Goal: Communication & Community: Answer question/provide support

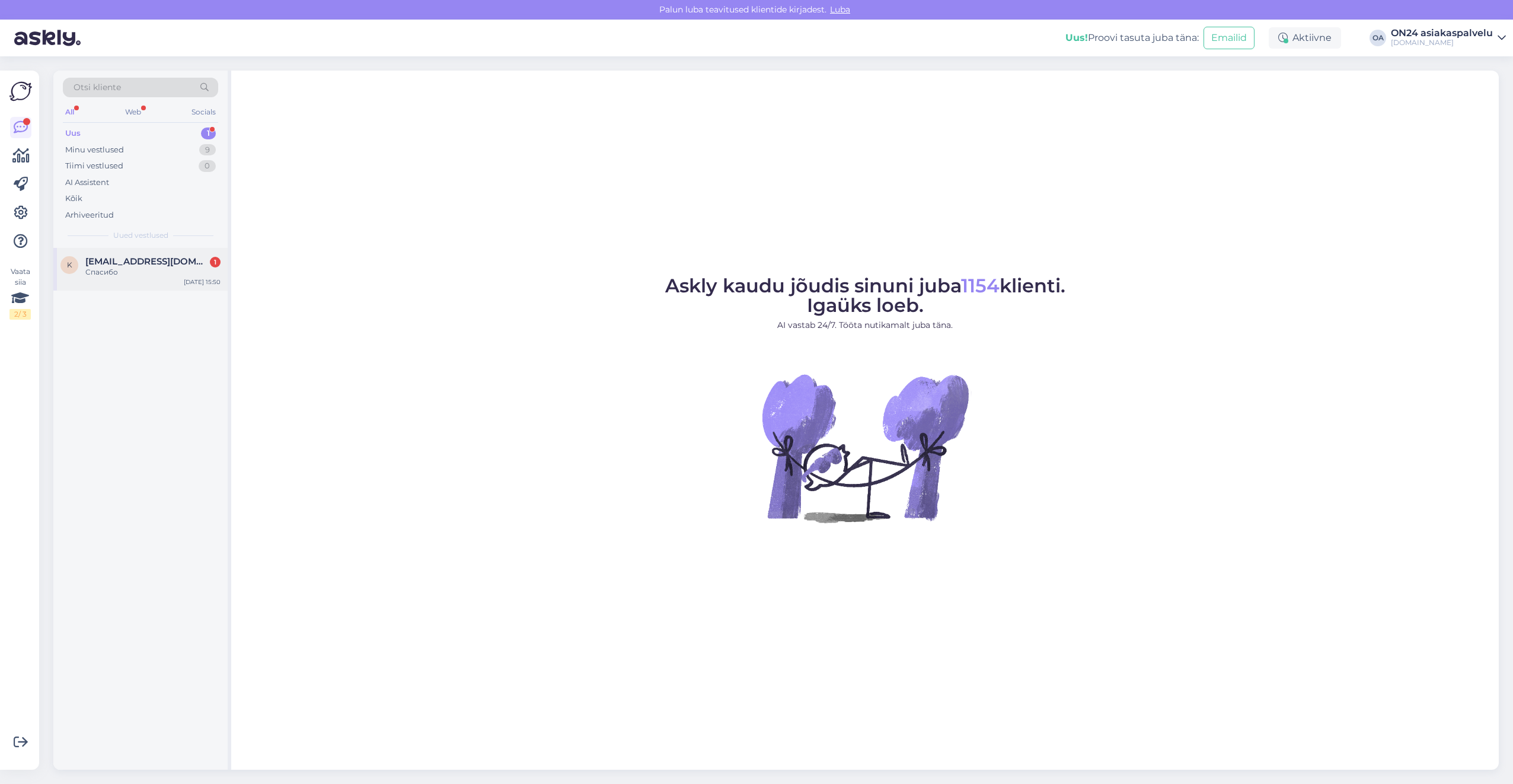
click at [147, 259] on span "[EMAIL_ADDRESS][DOMAIN_NAME]" at bounding box center [147, 262] width 123 height 11
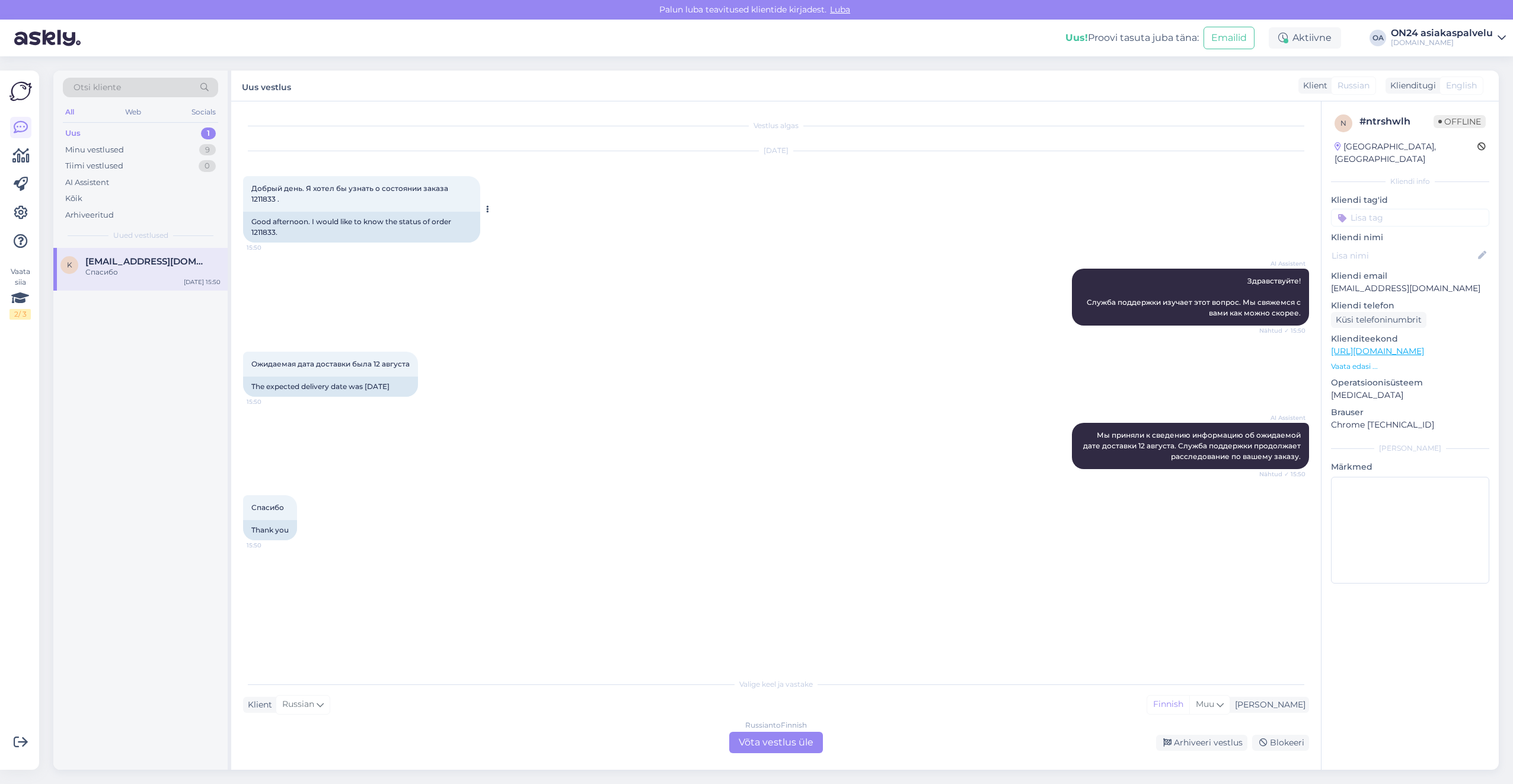
click at [264, 233] on div "Good afternoon. I would like to know the status of order 1211833." at bounding box center [362, 227] width 237 height 31
copy div "1211833"
click at [133, 152] on div "Minu vestlused 9" at bounding box center [141, 150] width 155 height 17
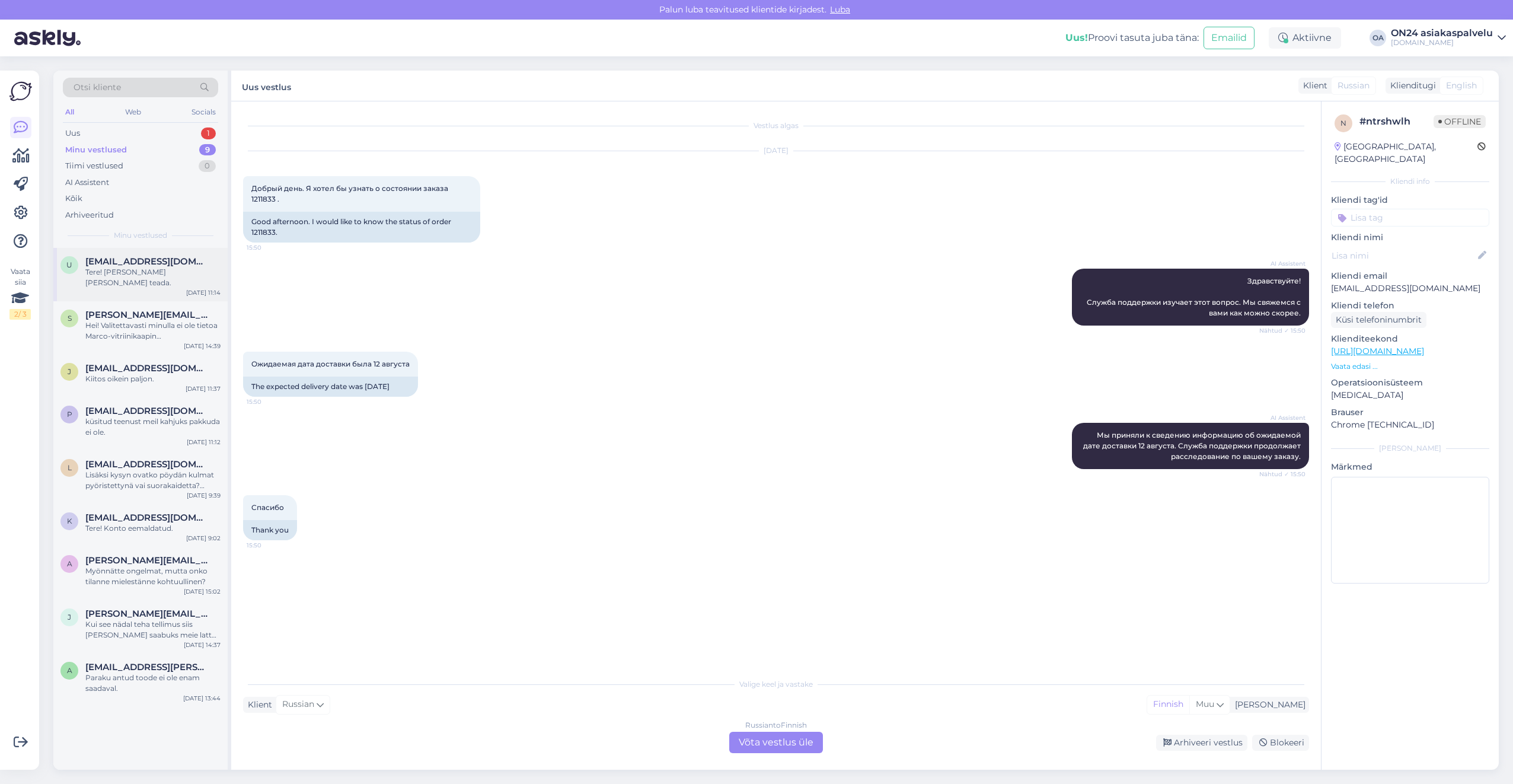
click at [141, 281] on div "u [EMAIL_ADDRESS][DOMAIN_NAME] Tere! [PERSON_NAME] [PERSON_NAME] teada. [DATE] …" at bounding box center [140, 275] width 174 height 53
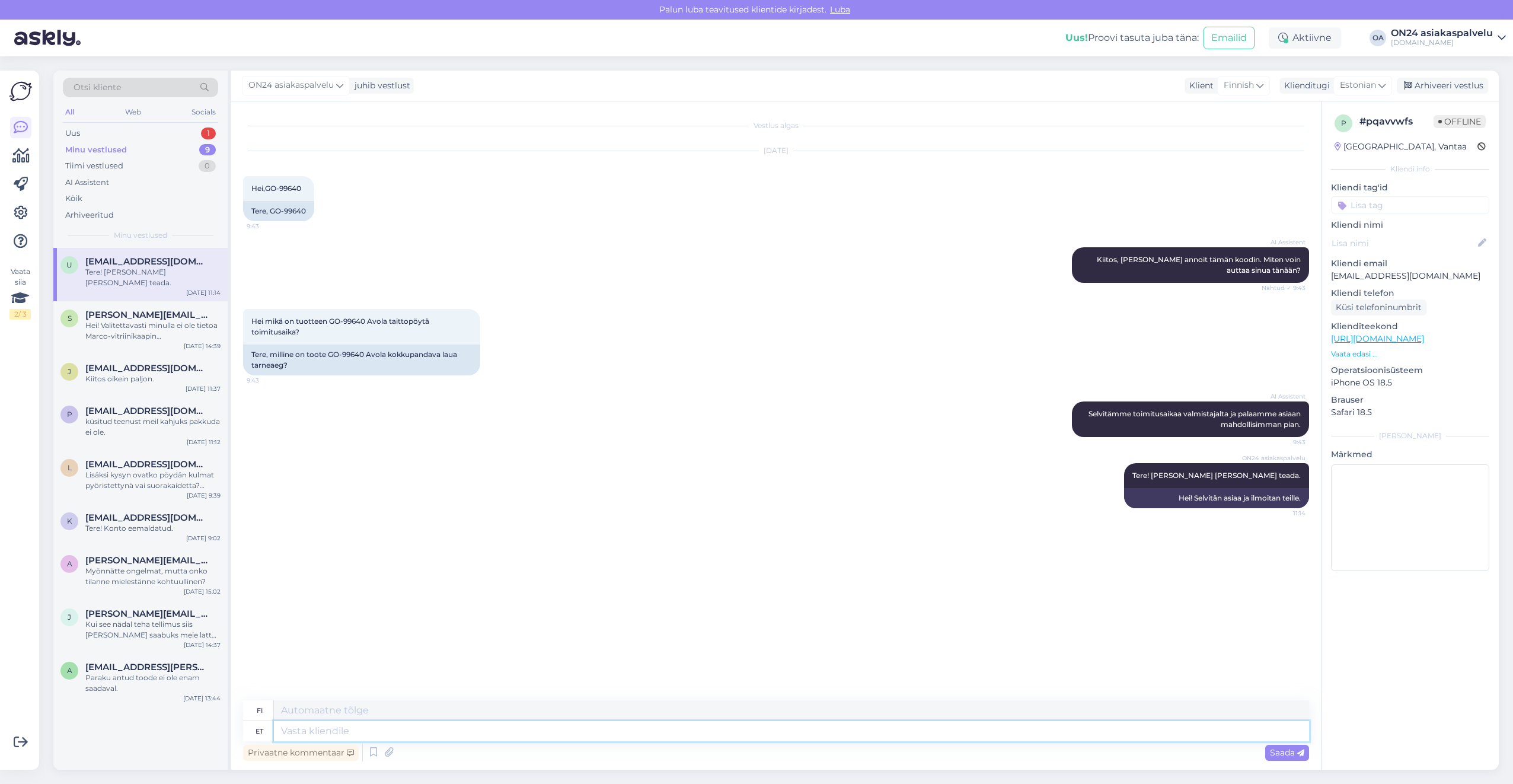
click at [314, 732] on textarea at bounding box center [791, 731] width 1035 height 21
type textarea "Tere"
type textarea "Hei"
type textarea "Tere!"
type textarea "Hei!"
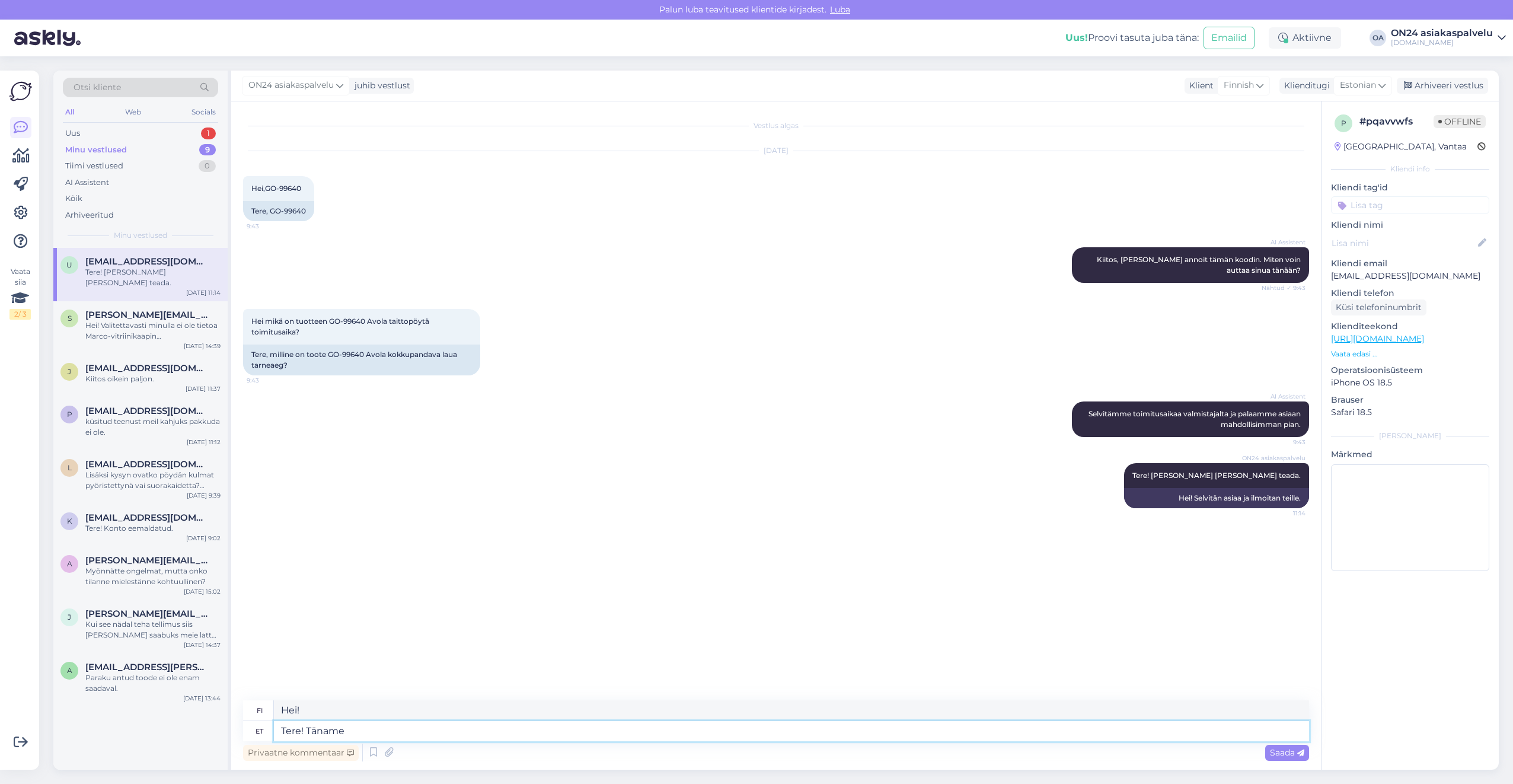
type textarea "Tere! Täname k"
type textarea "Hei! Kiitos"
type textarea "Tere! Täname kirja e"
type textarea "Hei! Kiitos kirjeestä."
type textarea "Tere! Täname kirja eest!"
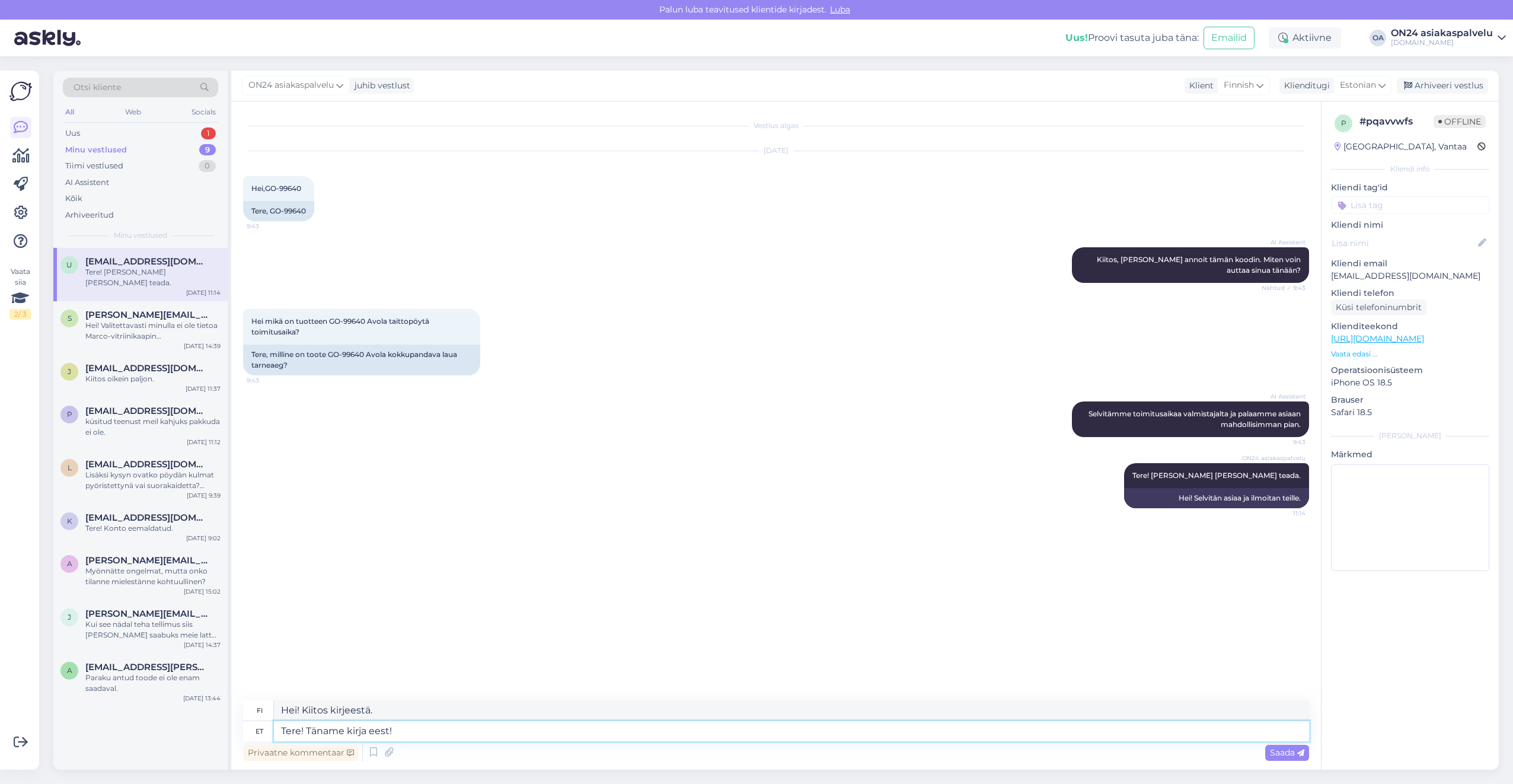
type textarea "Hei! Kiitos kirjeestäsi!"
type textarea "Tere! Täname kirja eest! Hilinemise"
type textarea "Hei! Kiitos kirjeestäsi! Pahoittelen viivästystä."
type textarea "Tere! Täname kirja eest! Hilinemise teavitused tu"
type textarea "Hei! Kiitos viestistäsi! Viivästetty ilmoitus"
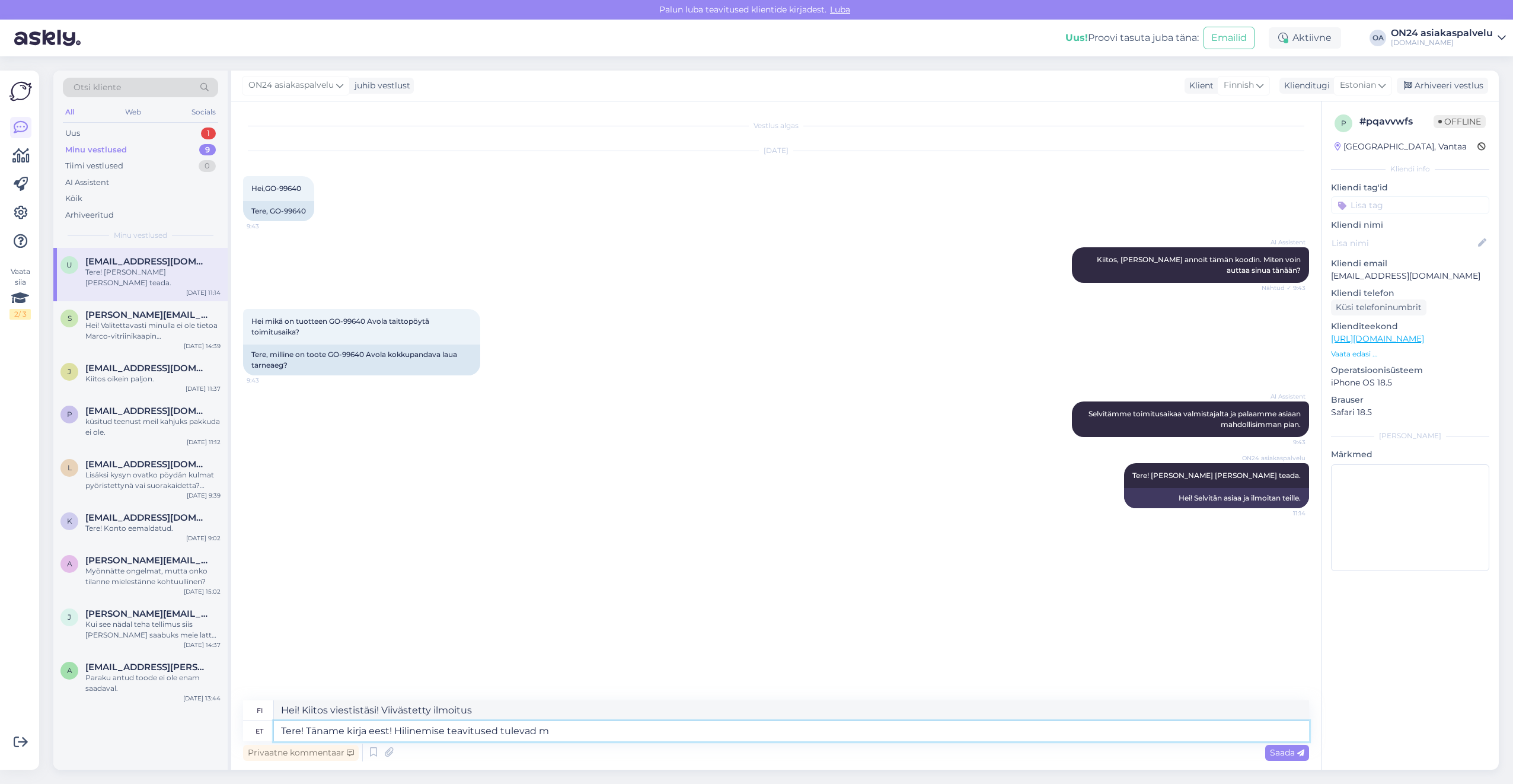
type textarea "Tere! Täname kirja eest! Hilinemise teavitused tulevad me"
type textarea "Hei! Kiitos kirjeestäsi! Viivästymisilmoituksia on tulossa."
type textarea "Tere! Täname kirja eest! Hilinemise teavitused tulevad meile o"
type textarea "Hei! Kiitos kirjeestäsi! Otamme vastaan ilmoituksia viivästyksistä."
type textarea "Tere! Täname kirja eest! Hilinemise teavitused tulevad meile ootamatult ja"
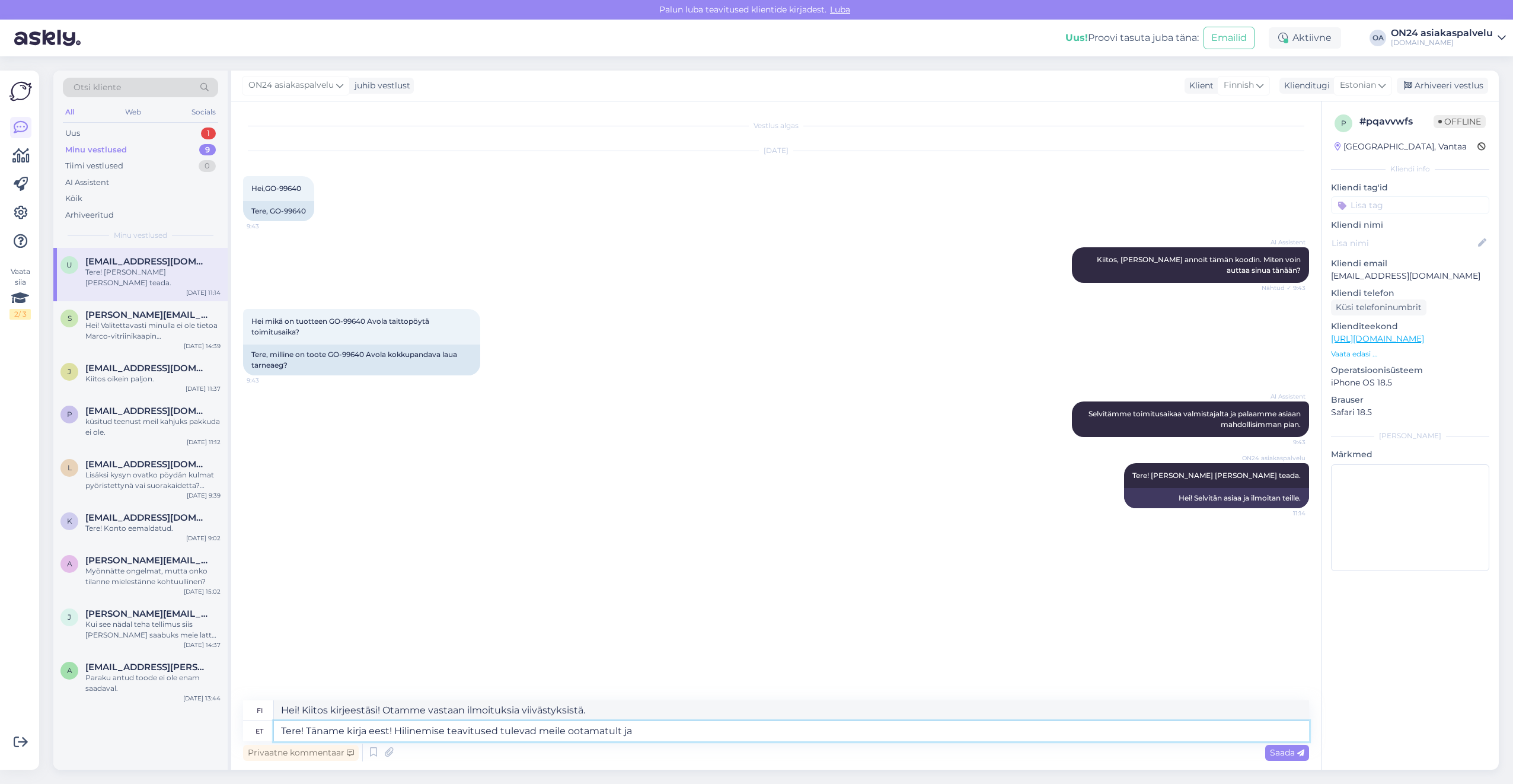
type textarea "Hei! Kiitos kirjeestäsi! Saamme odottamatta myöhäisiä ilmoituksia."
type textarea "Tere! Täname kirja eest! Hilinemise teavitused tulevad meile ootamatult ja"
type textarea "Hei! Kiitos kirjeestäsi! Viivästysilmoitukset tulevat meille odottamatta ja"
type textarea "Tere! Täname kirja eest! Hilinemise teavitused tulevad meile ootamatult [PERSON…"
type textarea "Hei! Kiitos kirjeestäsi! Saamme odottamattomia ilmoituksia viivästyksistä, eikä…"
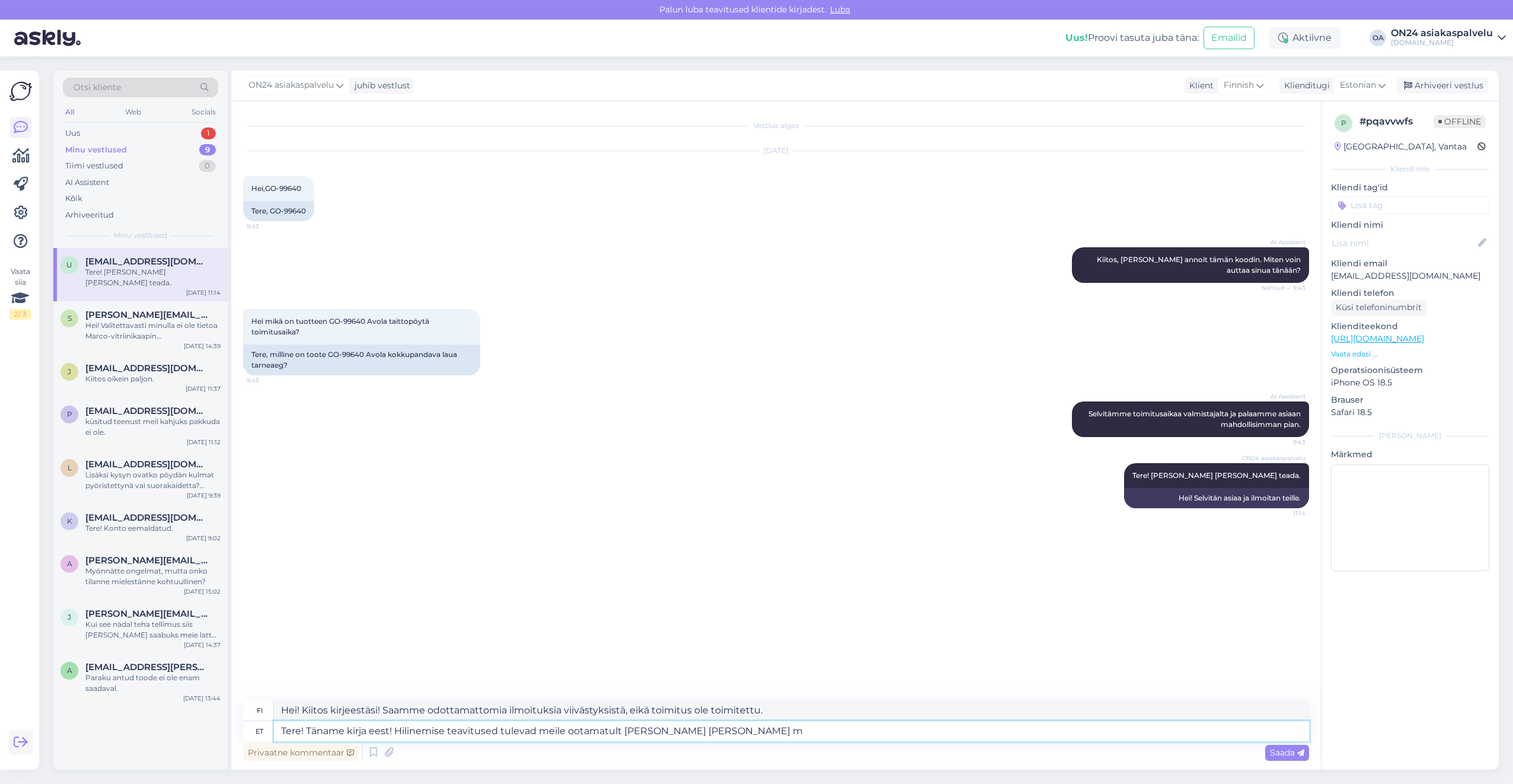
type textarea "Tere! Täname kirja eest! Hilinemise teavitused tulevad meile ootamatult [PERSON…"
type textarea "Hei! Kiitos kirjeestäsi! Saamme viivästysilmoituksia odottamatta, eikä toimitus…"
type textarea "Tere! Täname kirja eest! Hilinemise teavitused tulevad meile ootamatult [PERSON…"
type textarea "Hei! Kiitos kirjeestäsi! Viivästysilmoitukset tulevat meille odottamatta, eikä …"
type textarea "Tere! Täname kirja eest! Hilinemise teavitused tulevad meile ootamatult [PERSON…"
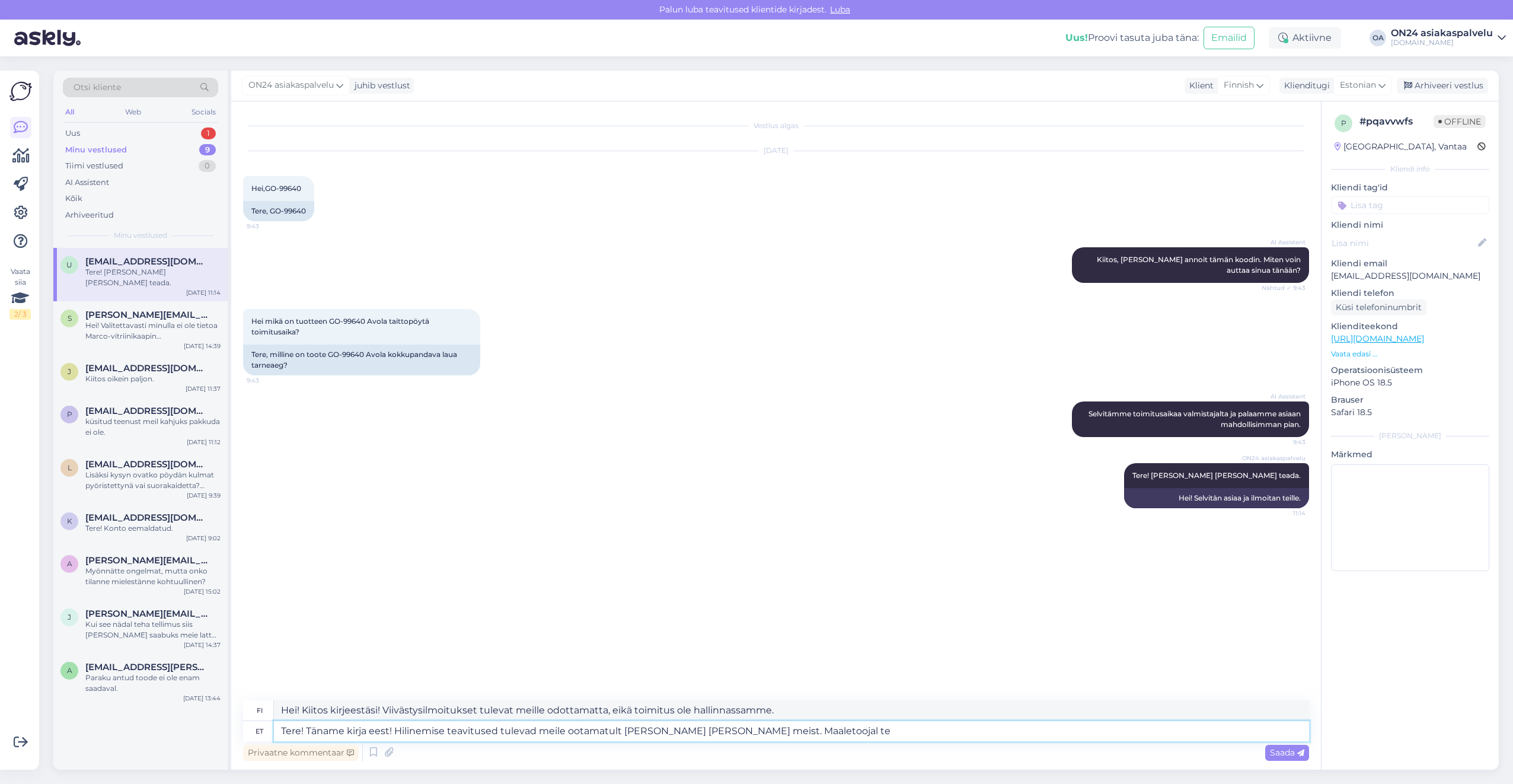
type textarea "Hei! Kiitos kirjeestäsi! Viivästysilmoitukset tulevat meille odottamatta, eikä …"
type textarea "Tere! Täname kirja eest! Hilinemise teavitused tulevad meile ootamatult [PERSON…"
type textarea "Hei! Kiitos kirjeestäsi! Saamme odottamattomia ilmoituksia viivästyksistä, jotk…"
type textarea "Tere! Täname kirja eest! Hilinemise teavitused tulevad meile ootamatult [PERSON…"
type textarea "Hei! Kiitos kirjeestäsi! Saamme odottamattomia ilmoituksia viivästyksistä, jotk…"
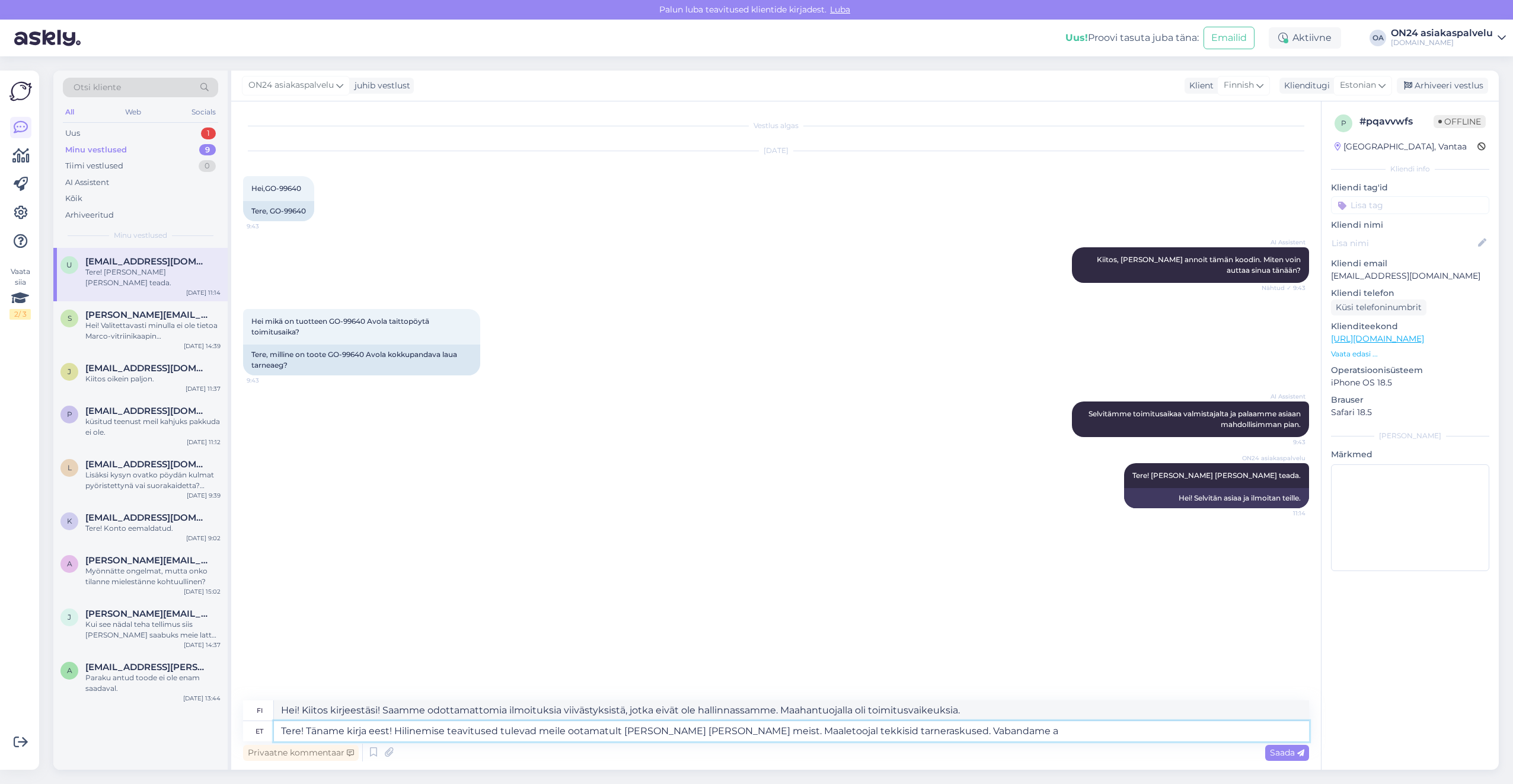
type textarea "Tere! Täname kirja eest! Hilinemise teavitused tulevad meile ootamatult [PERSON…"
type textarea "Hei! Kiitos kirjeestäsi! Saamme odottamattomia ilmoituksia viivästyksistä, jotk…"
type textarea "Tere! Täname kirja eest! Hilinemise teavitused tulevad meile ootamatult [PERSON…"
type textarea "Hei! Kiitos kirjeestäsi! Saamme odottamattomia ilmoituksia viivästyksistä, jotk…"
type textarea "Tere! Täname kirja eest! Hilinemise teavitused tulevad meile ootamatult [PERSON…"
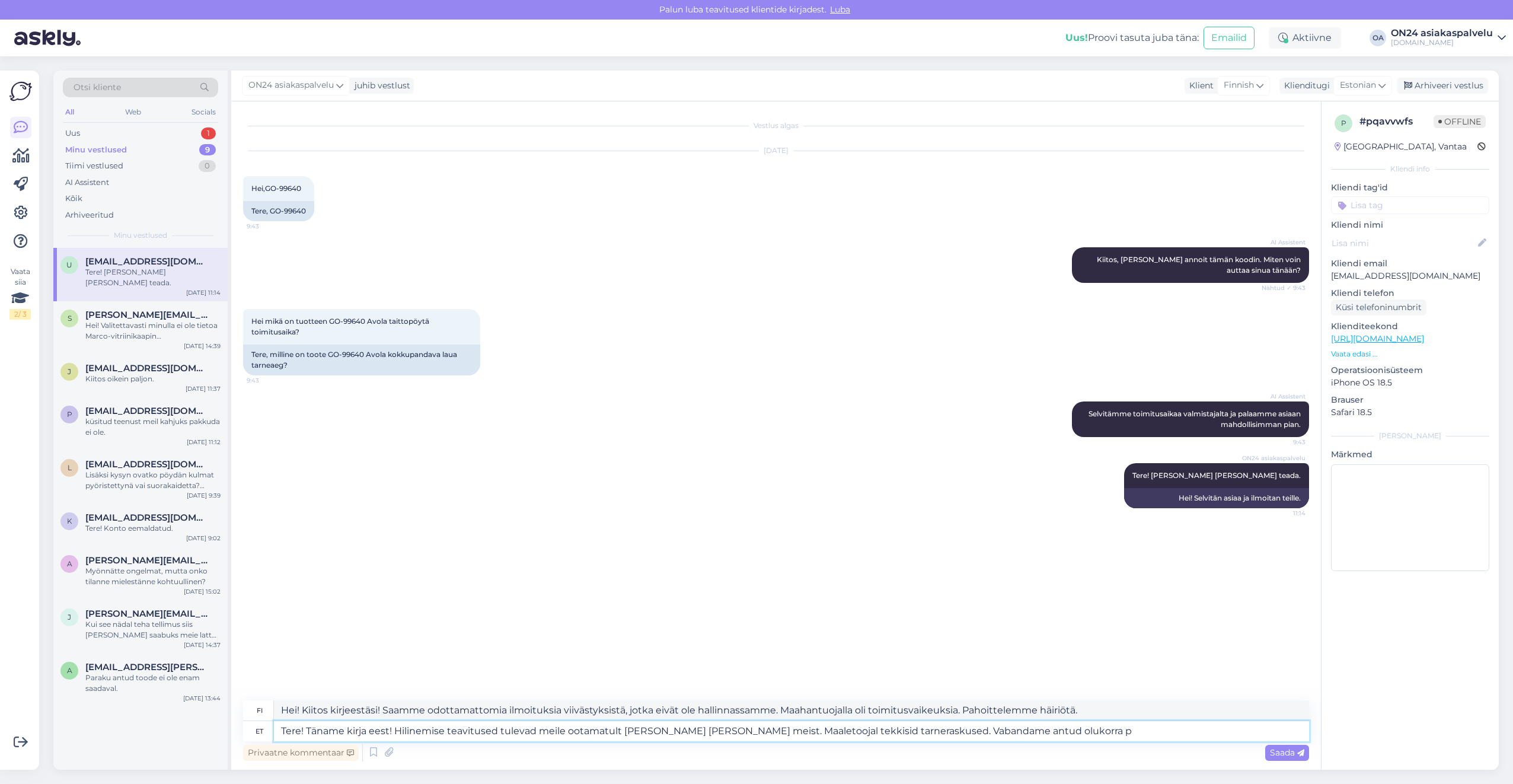
type textarea "Hei! Kiitos kirjeestäsi! Saamme odottamattomia ilmoituksia viivästyksistä, jotk…"
type textarea "Tere! Täname kirja eest! Hilinemise teavitused tulevad meile ootamatult [PERSON…"
type textarea "Hei! Kiitos kirjeestäsi! Saamme odottamattomia ilmoituksia viivästyksistä, jotk…"
click at [319, 715] on textarea "Hei! Kiitos kirjeestäsi! Saamme odottamattomia ilmoituksia viivästyksistä, jotk…" at bounding box center [791, 710] width 1035 height 21
drag, startPoint x: 305, startPoint y: 711, endPoint x: 1155, endPoint y: 711, distance: 850.0
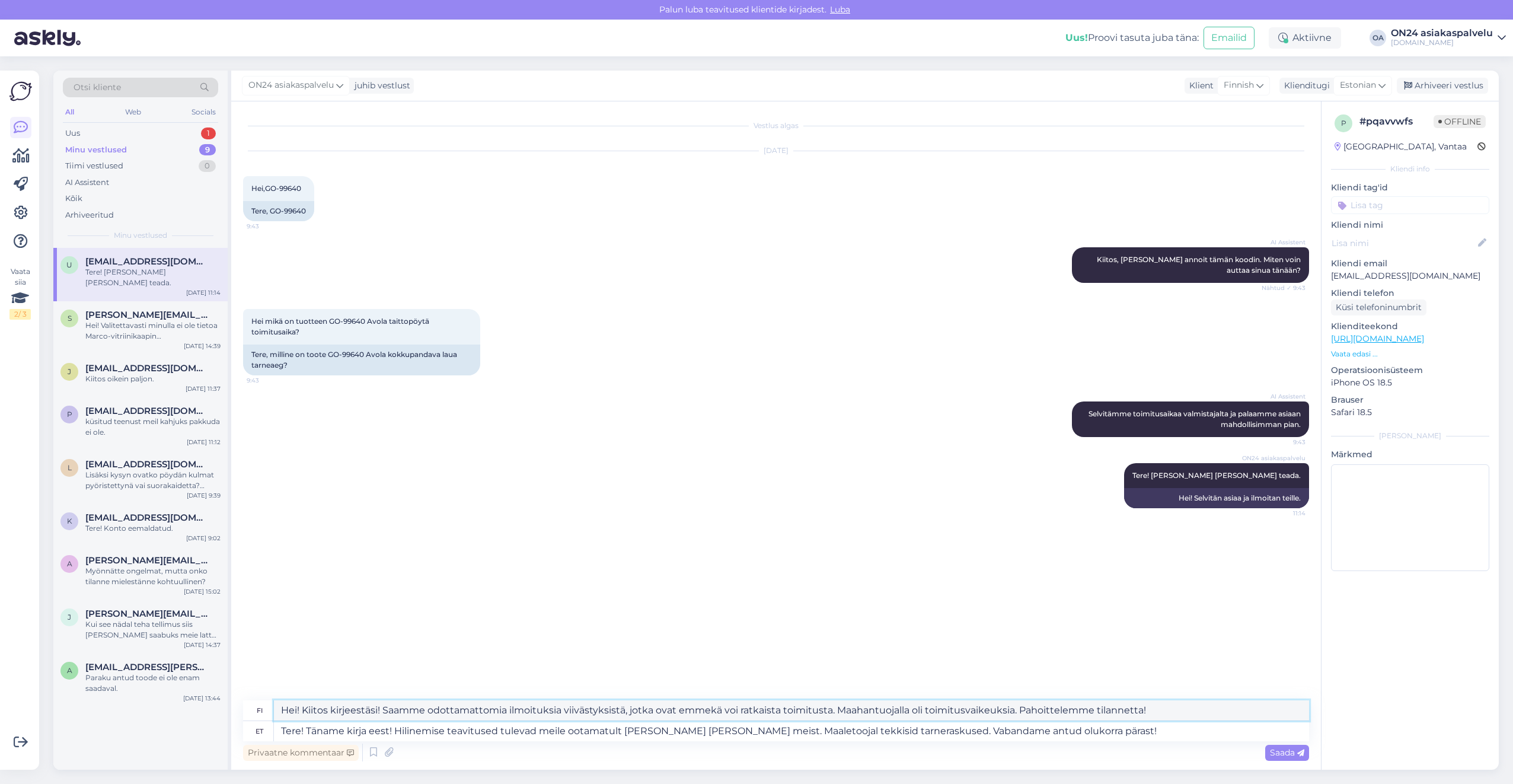
click at [1155, 711] on textarea "Hei! Kiitos kirjeestäsi! Saamme odottamattomia ilmoituksia viivästyksistä, jotk…" at bounding box center [791, 710] width 1035 height 21
click at [447, 735] on textarea "Tere! Täname kirja eest! Hilinemise teavitused tulevad meile ootamatult [PERSON…" at bounding box center [791, 731] width 1035 height 21
drag, startPoint x: 397, startPoint y: 728, endPoint x: 1076, endPoint y: 727, distance: 679.0
click at [1076, 727] on textarea "Tere! Täname kirja eest! Hilinemise teavitused tulevad meile ootamatult [PERSON…" at bounding box center [791, 731] width 1035 height 21
type textarea "Tere! Täname kirja eest!"
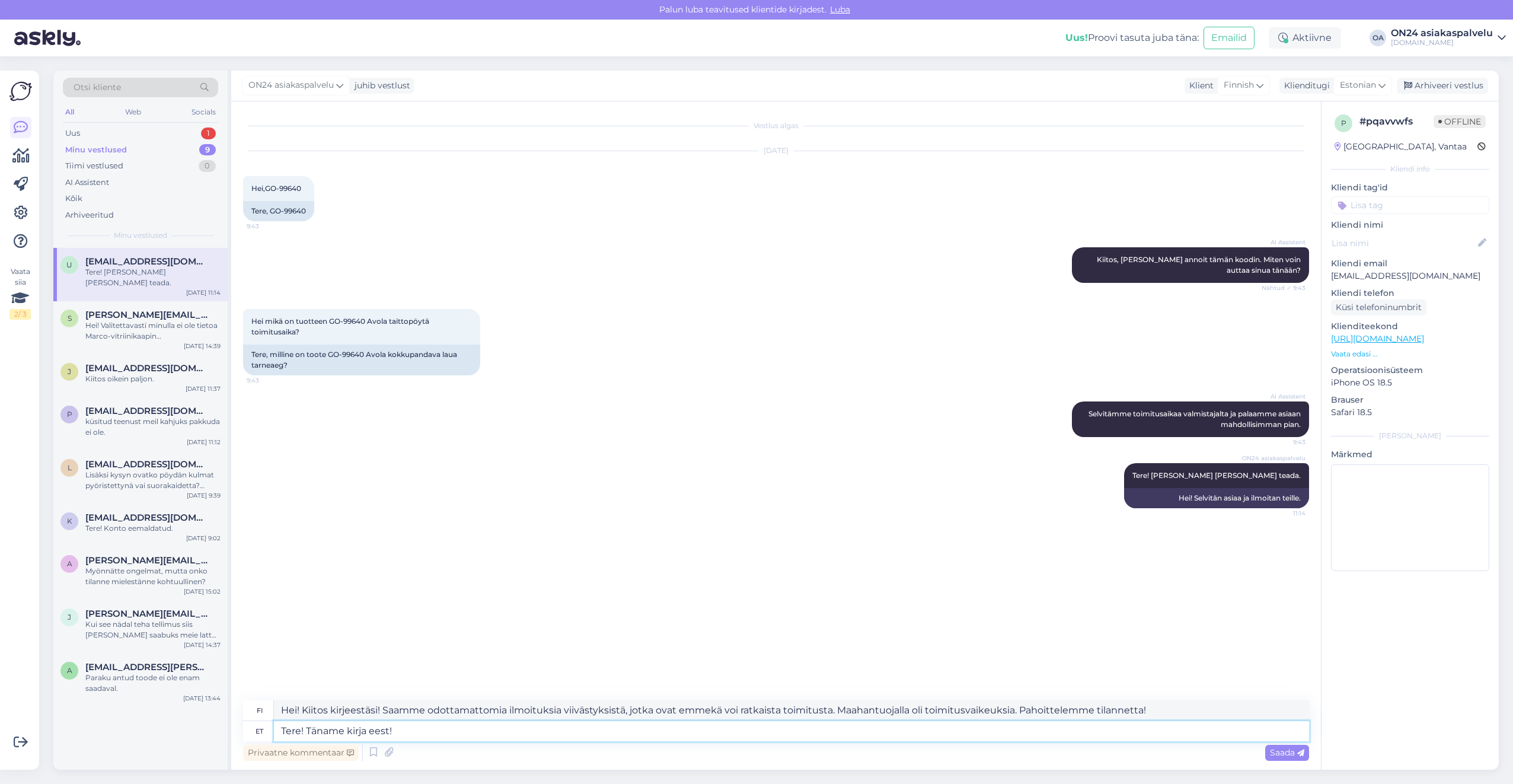
type textarea "Hei! Kiitos kirjeestäsi!"
type textarea "Tere! Täname kirja eest! Saame pa"
type textarea "Hei! Kiitos kirjeestäsi! Me autamme sinua."
type textarea "Tere! Täname kirja eest! Saame pakkuda O"
type textarea "Hei! Kiitos kirjeestäsi! Voimme tarjota"
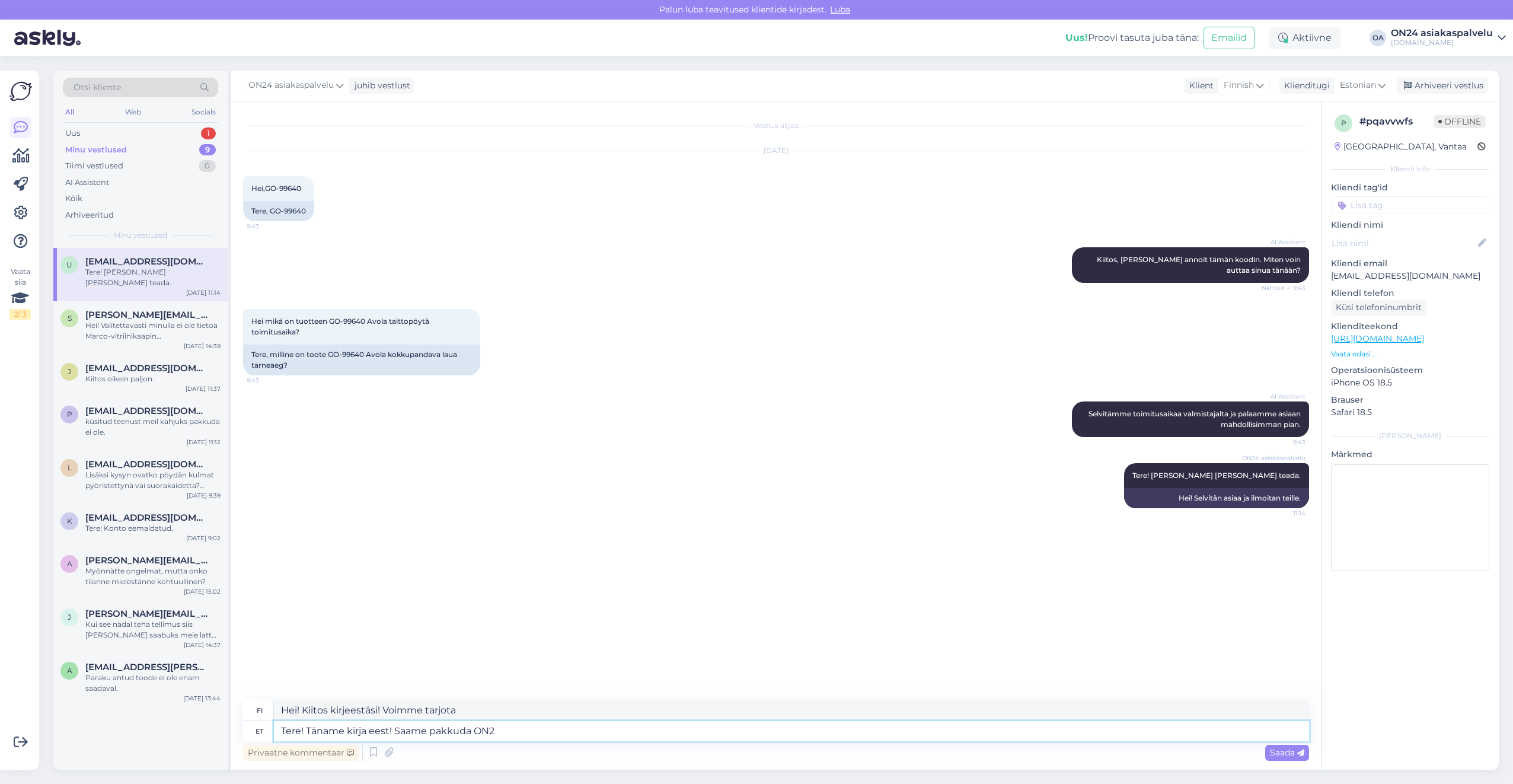
type textarea "Tere! Täname kirja eest! Saame pakkuda ON24"
type textarea "Hei! Kiitos kirjeestäsi! Voimme tarjota ON-palvelun"
type textarea "Tere! Täname kirja eest! Saame pakkuda ON24"
type textarea "Hei! Kiitos kirjeestäsi! Voimme tarjota ON24:ää"
type textarea "Tere! Täname kirja eest! Saame pakkuda ON24 15 e"
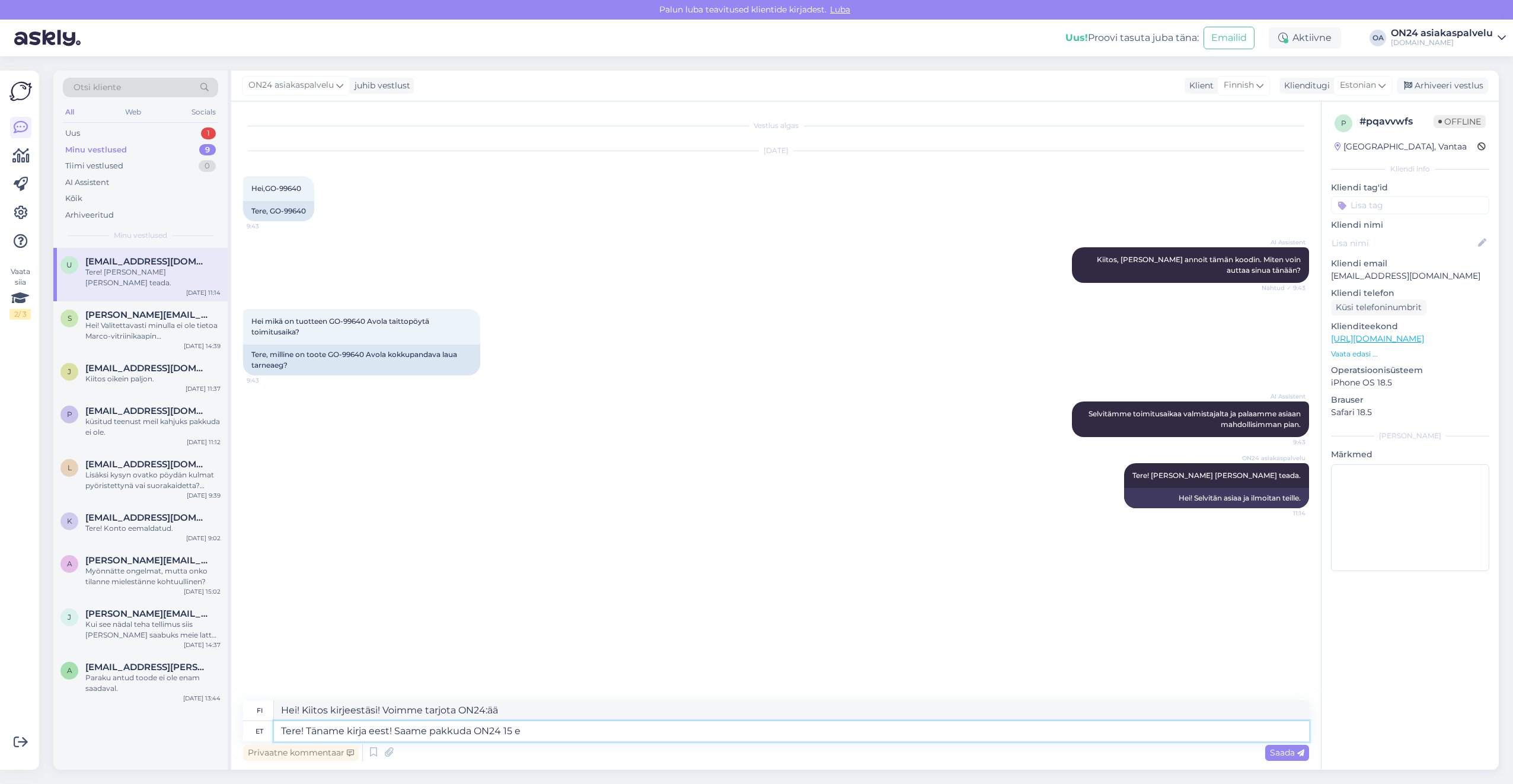
type textarea "Hei! Kiitos kirjeestäsi! Voimme tarjota ON24 15:n"
type textarea "Tere! Täname kirja eest! Saame pakkuda ON24 15 eurose k"
type textarea "Hei! Kiitos kirjeestäsi! Voimme tarjota ON24:lle 15 euroa"
type textarea "Tere! Täname kirja eest! Saame pakkuda ON24 15 eurose kinkekaardi"
type textarea "Hei! Kiitos kirjeestäsi! Voimme tarjota sinulle 15 euron ON24-lahjakortin"
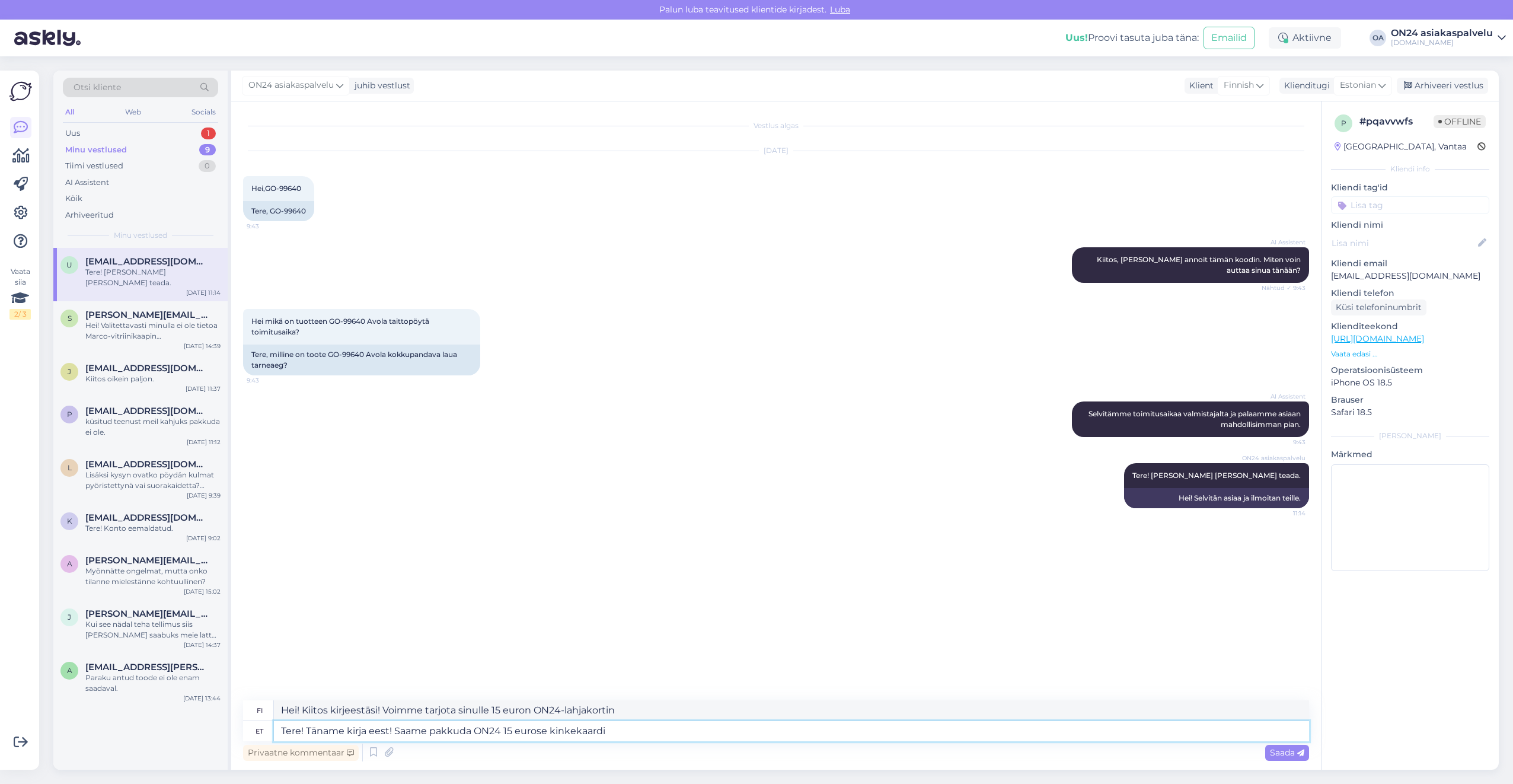
type textarea "Tere! Täname kirja eest! Saame pakkuda ON24 15 eurose kinkekaardi."
type textarea "Hei! Kiitos kirjeestäsi! Voimme tarjota sinulle 15 euron ON24-lahjakortin."
drag, startPoint x: 647, startPoint y: 709, endPoint x: 261, endPoint y: 705, distance: 386.0
click at [261, 705] on div "fi Hei! Kiitos kirjeestäsi! Voimme tarjota sinulle 15 euron ON24-lahjakortin." at bounding box center [777, 710] width 1066 height 21
click at [618, 732] on textarea "Tere! Täname kirja eest! Saame pakkuda ON24 15 eurose kinkekaardi." at bounding box center [791, 731] width 1035 height 21
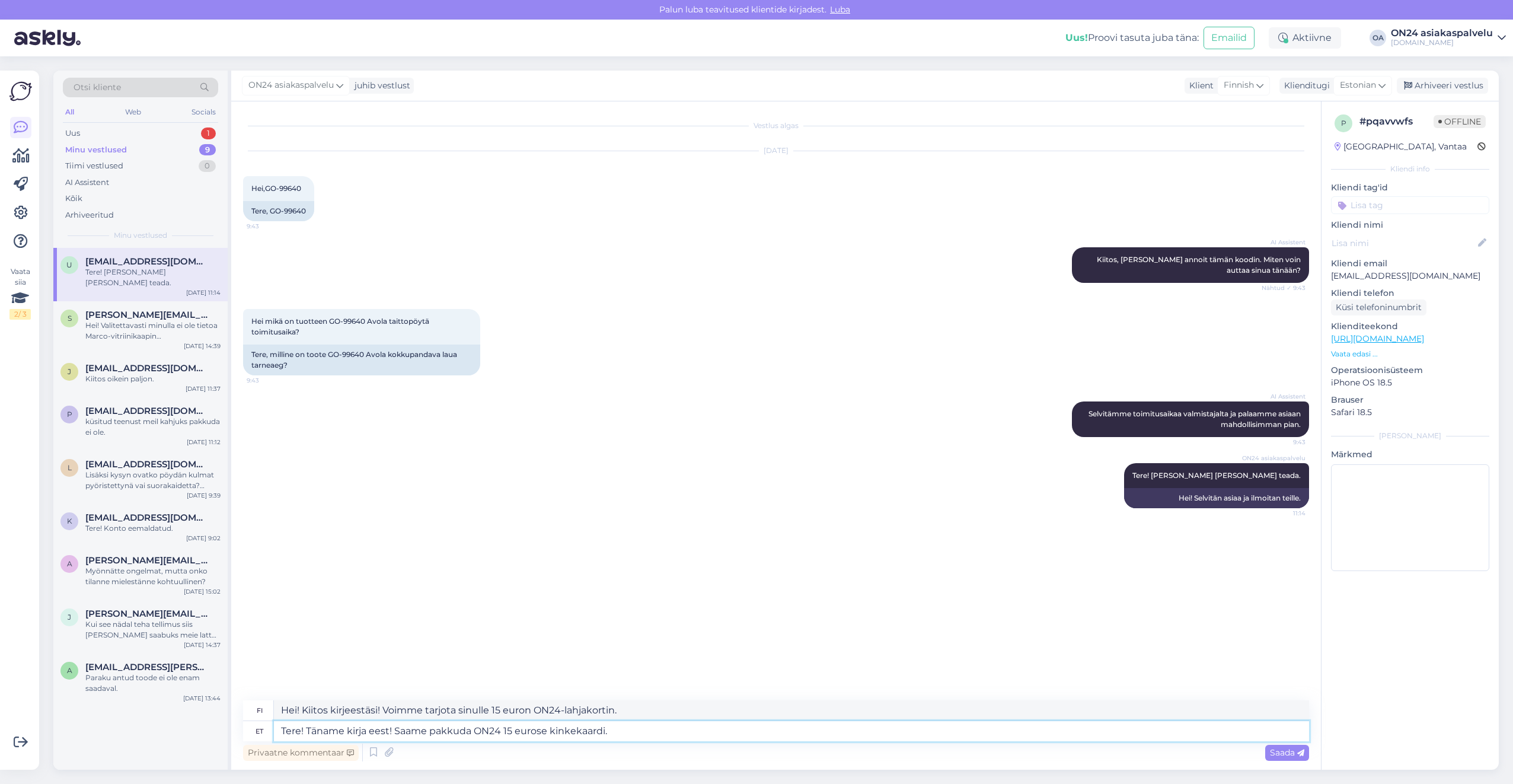
drag, startPoint x: 638, startPoint y: 734, endPoint x: 393, endPoint y: 741, distance: 245.1
click at [393, 741] on textarea "Tere! Täname kirja eest! Saame pakkuda ON24 15 eurose kinkekaardi." at bounding box center [791, 731] width 1035 height 21
type textarea "Tere! Täname kirja eest!"
type textarea "Hei! Kiitos kirjeestäsi!"
type textarea "Tere! Täname kirja eest! Makseviisisk"
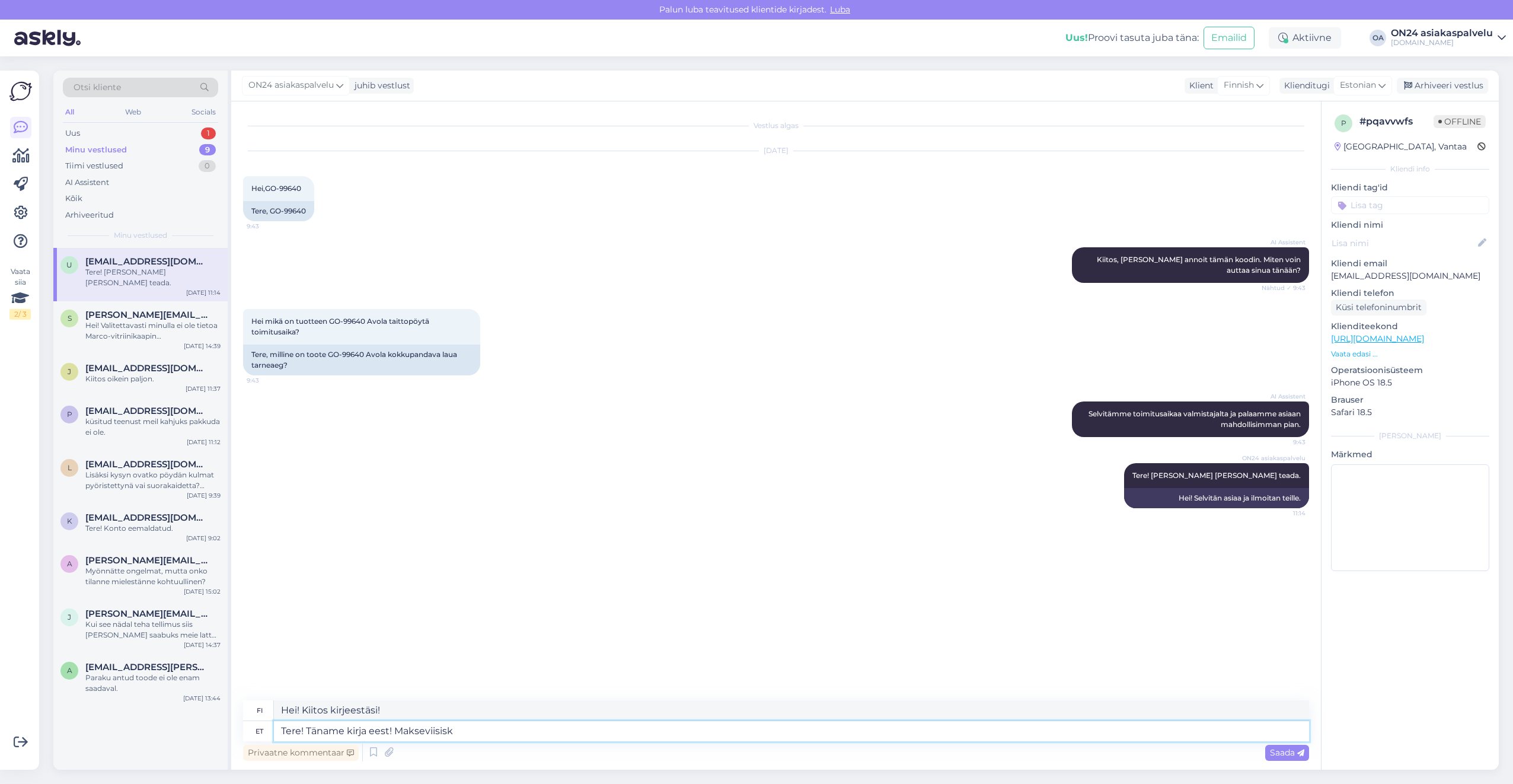
type textarea "Hei! Kiitos kirjeestäsi! [GEOGRAPHIC_DATA]"
type textarea "Tere! Täname kirja eest! Makseviisiks on va"
type textarea "Hei! Kiitos kirjeestäsi! [GEOGRAPHIC_DATA] on"
type textarea "Tere! Täname kirja eest! Makseviisiks on valitud j"
type textarea "Hei! Kiitos viestistäsi! Maksutapa valittu"
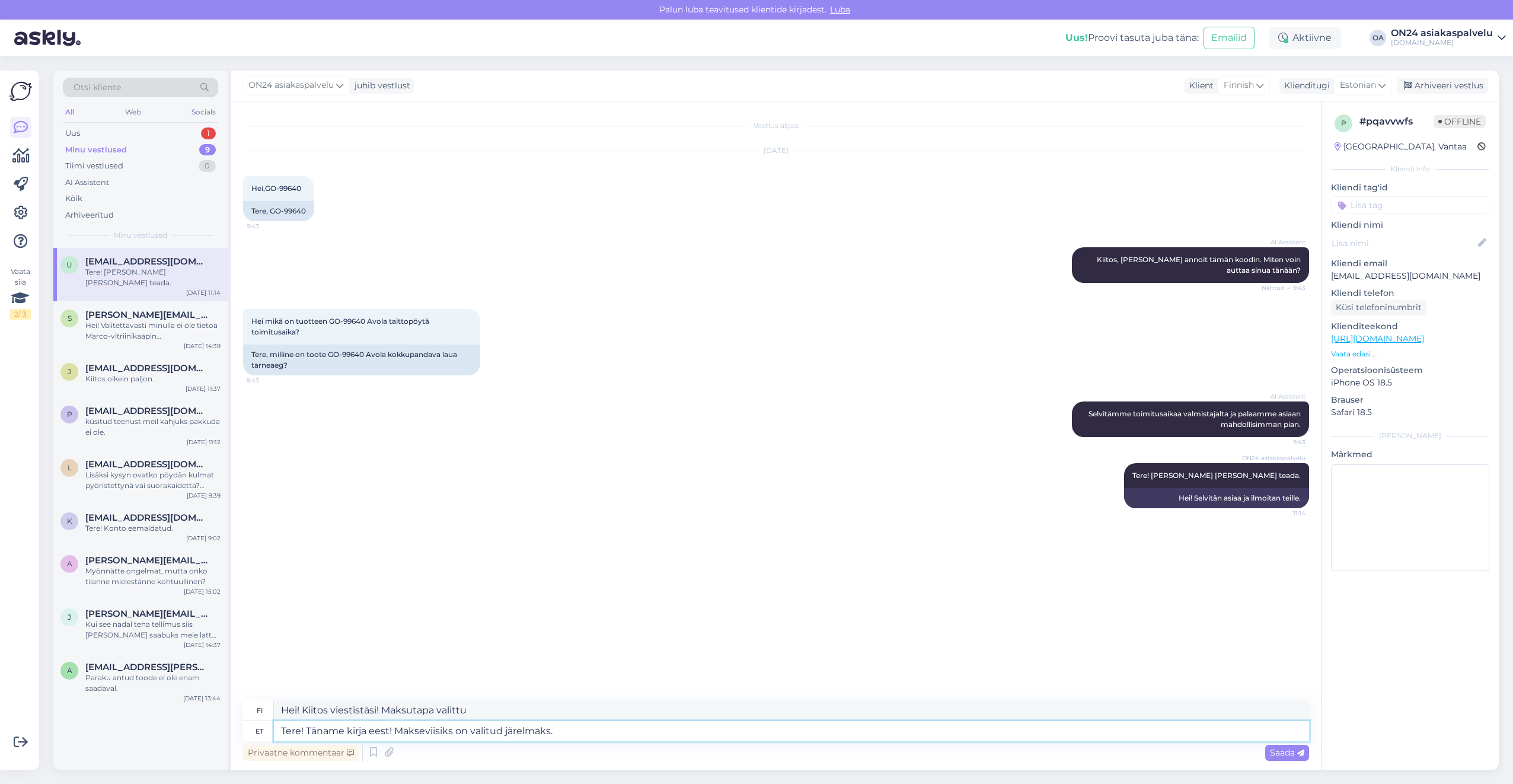
type textarea "Tere! Täname kirja eest! Makseviisiks on valitud järelmaks."
type textarea "Hei! Kiitos kirjeestäsi! Maksutavaksi on valittu osamaksu."
click at [582, 707] on textarea "Hei! Kiitos kirjeestäsi! Maksutavaksi on valittu osamaksu." at bounding box center [791, 710] width 1035 height 21
drag, startPoint x: 580, startPoint y: 707, endPoint x: 304, endPoint y: 716, distance: 276.1
click at [304, 716] on textarea "Hei! Kiitos kirjeestäsi! Maksutavaksi on valittu osamaksu." at bounding box center [791, 710] width 1035 height 21
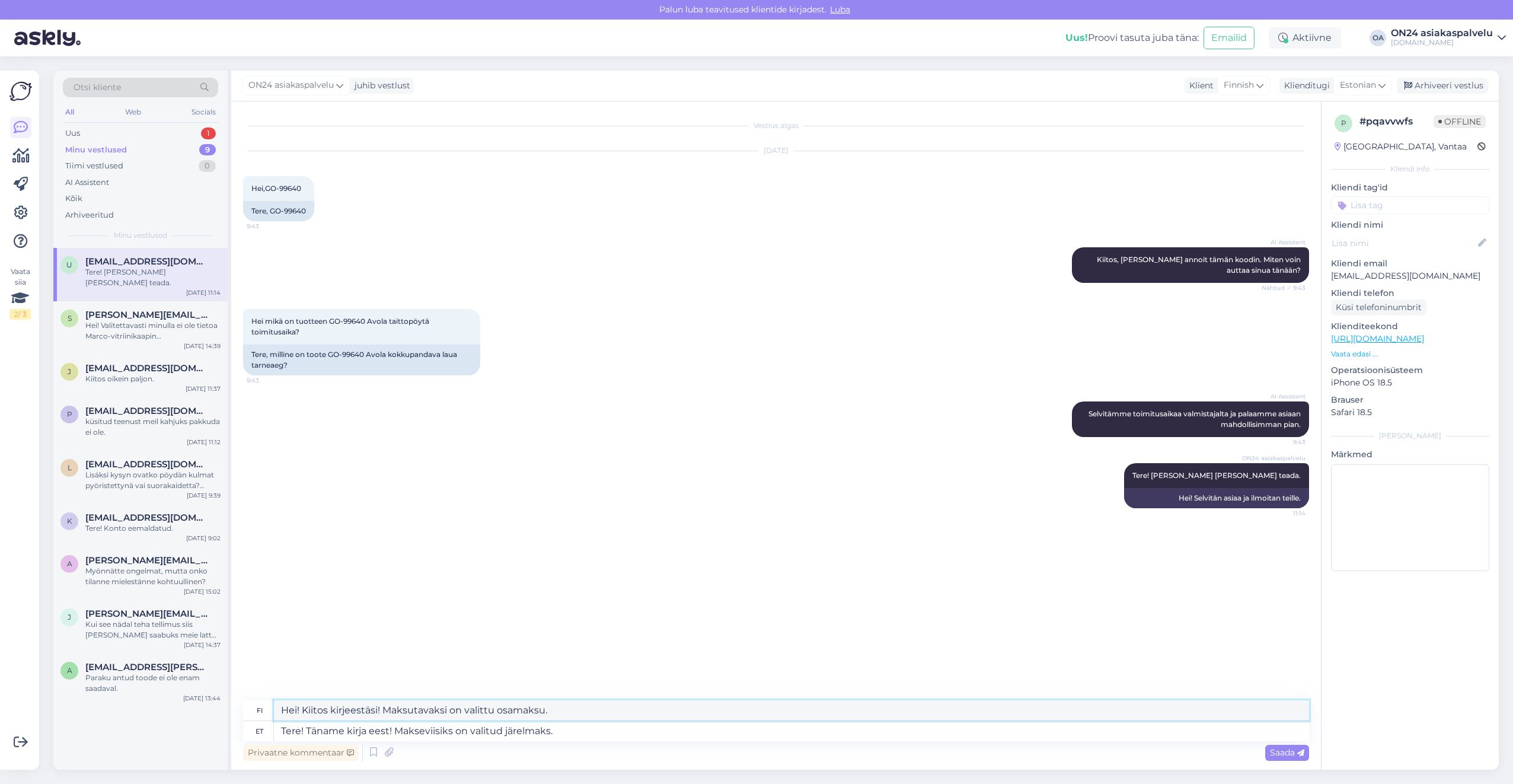
click at [536, 705] on textarea "Hei! Kiitos kirjeestäsi! Maksutavaksi on valittu osamaksu." at bounding box center [791, 710] width 1035 height 21
drag, startPoint x: 564, startPoint y: 708, endPoint x: 386, endPoint y: 706, distance: 178.0
click at [386, 706] on textarea "Hei! Kiitos kirjeestäsi! Maksutavaksi on valittu osamaksu." at bounding box center [791, 710] width 1035 height 21
click at [548, 732] on textarea "Tere! Täname kirja eest! Makseviisiks on valitud järelmaks." at bounding box center [791, 731] width 1035 height 21
drag, startPoint x: 581, startPoint y: 727, endPoint x: 397, endPoint y: 725, distance: 184.0
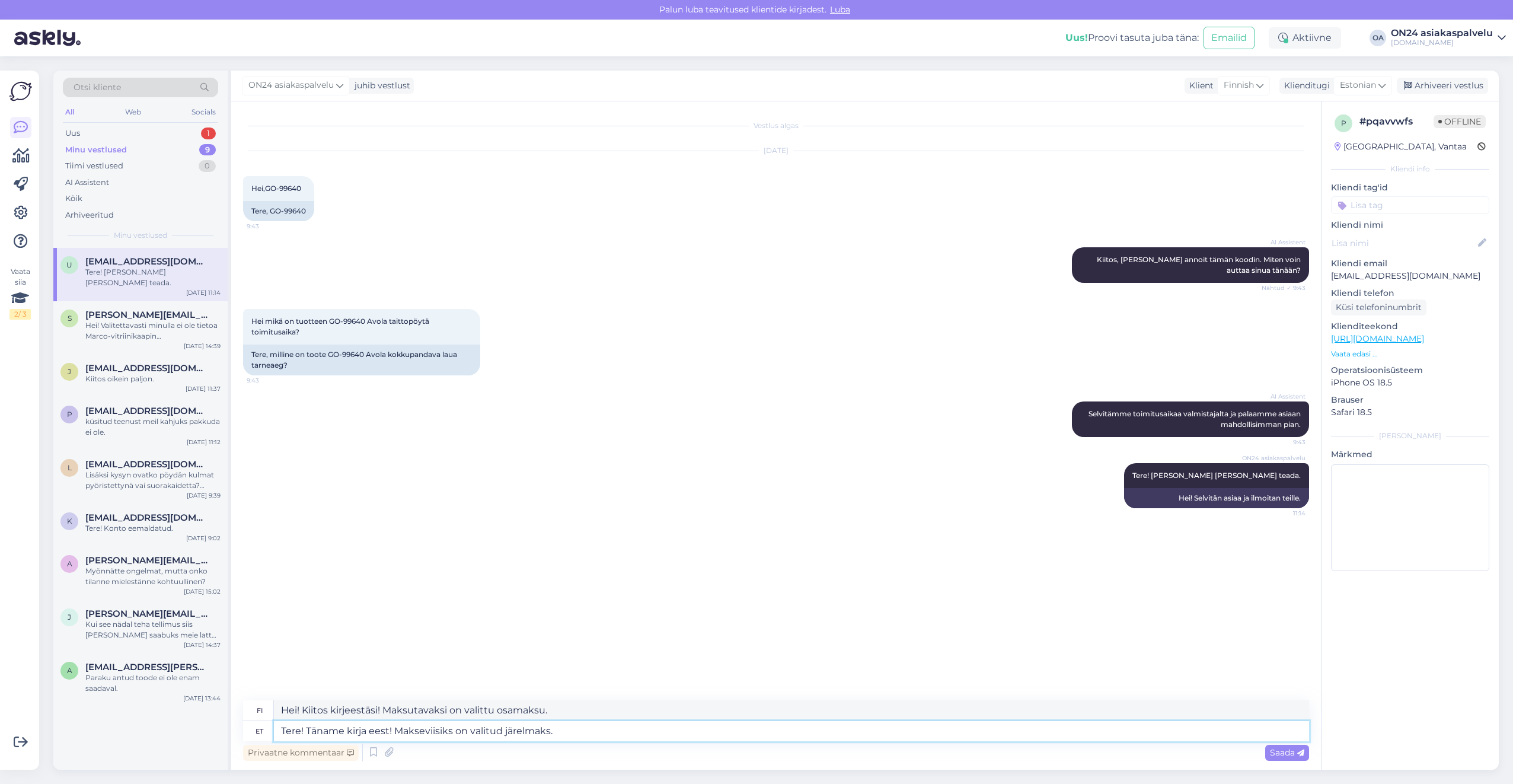
click at [397, 725] on textarea "Tere! Täname kirja eest! Makseviisiks on valitud järelmaks." at bounding box center [791, 731] width 1035 height 21
type textarea "Tere! Täname kirja eest!"
type textarea "Hei! Kiitos kirjeestäsi!"
type textarea "Tere! Täname kirja eest! Mis on"
type textarea "Hei! Kiitos kirjeestäsi! Mitä"
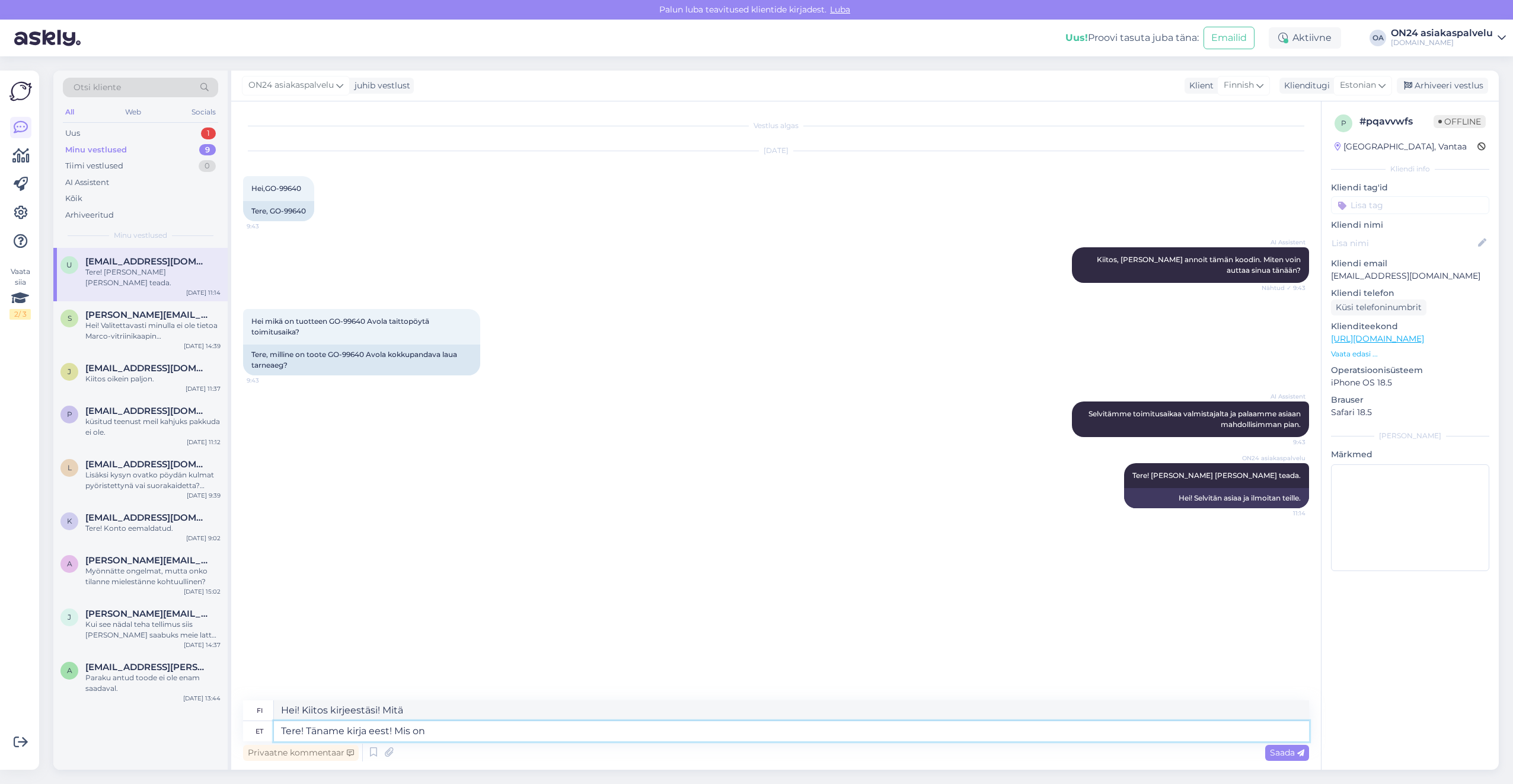
type textarea "Tere! Täname kirja eest! Mis on t"
type textarea "Hei! Kiitos kirjeestäsi! Mikä on"
type textarea "Tere! Täname kirja eest! Mis on toote ko"
type textarea "Hei! Kiitos kirjeestäsi! Mikä tuote on kyseessä?"
type textarea "Tere! Täname kirja eest! Mis on toote kood?"
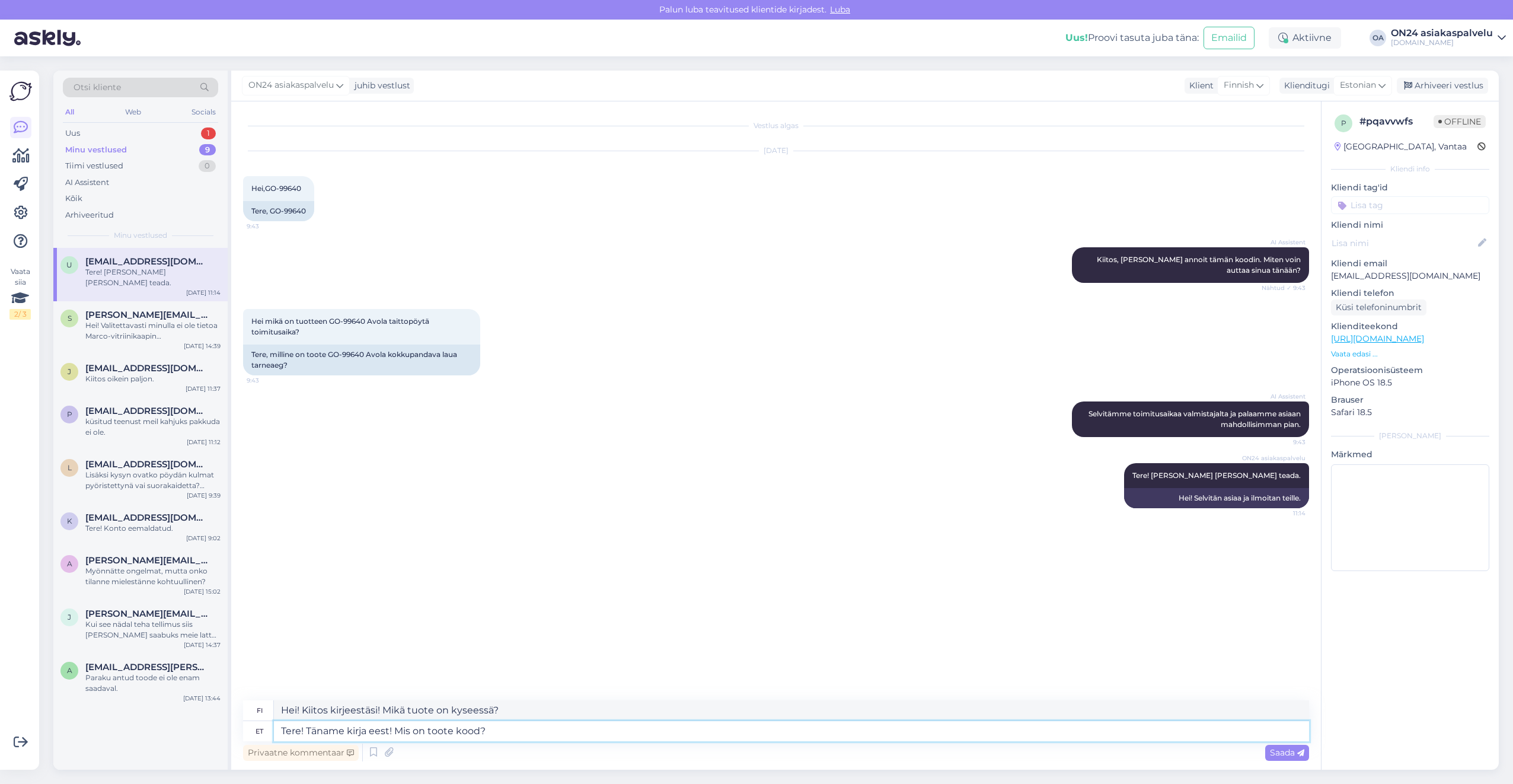
type textarea "Hei! Kiitos kirjeestäsi! Mikä on tuotteen koodi?"
type textarea "Tere! Täname kirja eest! Mis on toote kood?"
click at [510, 708] on textarea "Hei! Kiitos kirjeestäsi! Mikä on tuotteen koodi?" at bounding box center [791, 710] width 1035 height 21
drag, startPoint x: 524, startPoint y: 713, endPoint x: 303, endPoint y: 710, distance: 221.0
click at [303, 710] on textarea "Hei! Kiitos kirjeestäsi! Mikä on tuotteen koodi?" at bounding box center [791, 710] width 1035 height 21
